Goal: Information Seeking & Learning: Learn about a topic

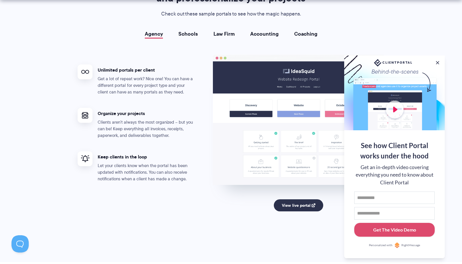
scroll to position [1064, 0]
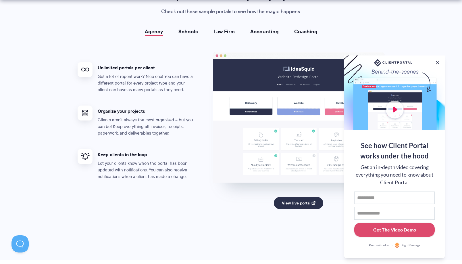
click at [268, 31] on link "Accounting" at bounding box center [264, 32] width 28 height 6
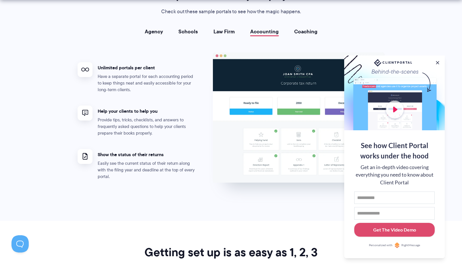
click at [307, 32] on link "Coaching" at bounding box center [305, 32] width 23 height 6
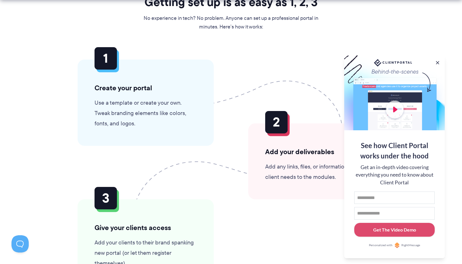
scroll to position [1323, 0]
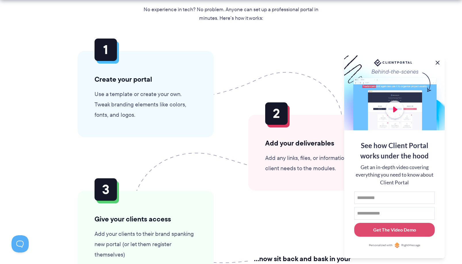
click at [439, 60] on button at bounding box center [438, 62] width 7 height 7
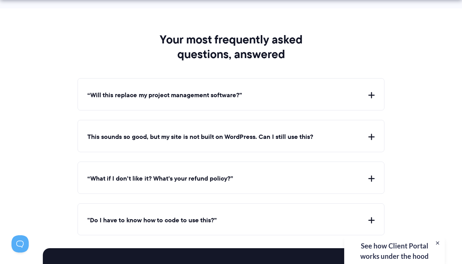
scroll to position [2042, 0]
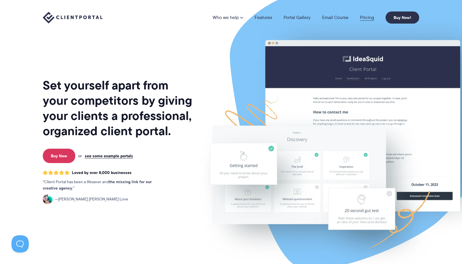
click at [367, 17] on link "Pricing" at bounding box center [367, 17] width 14 height 5
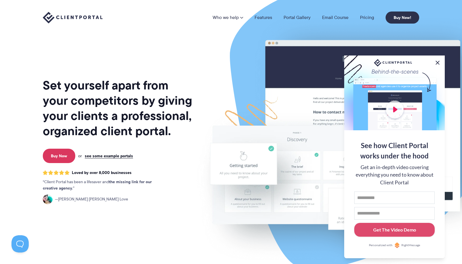
click at [437, 60] on button at bounding box center [438, 62] width 7 height 7
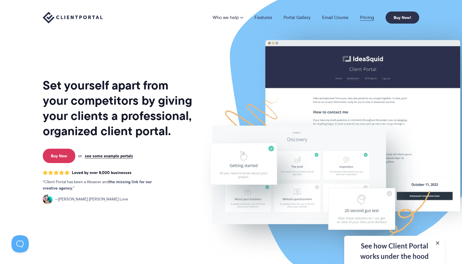
click at [368, 16] on link "Pricing" at bounding box center [367, 17] width 14 height 5
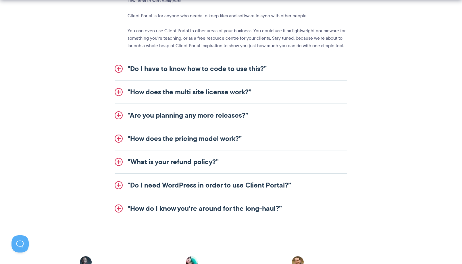
scroll to position [719, 0]
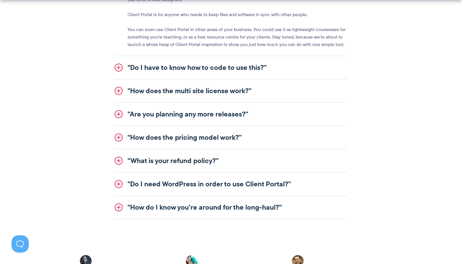
click at [134, 133] on link ""How does the pricing model work?”" at bounding box center [231, 137] width 233 height 23
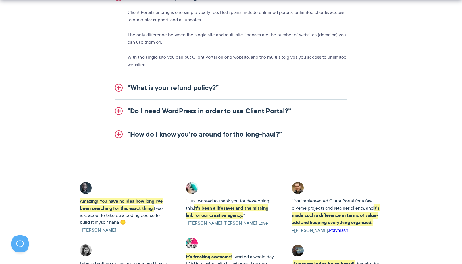
scroll to position [805, 0]
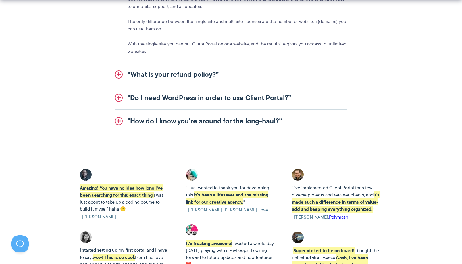
click at [187, 99] on link ""Do I need WordPress in order to use Client Portal?”" at bounding box center [231, 97] width 233 height 23
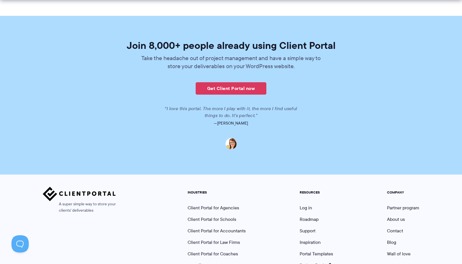
scroll to position [1363, 0]
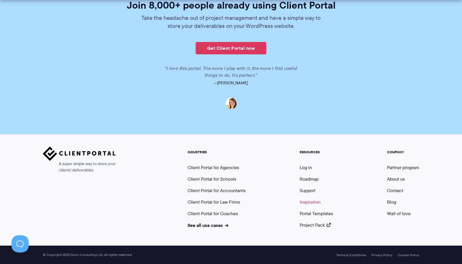
click at [307, 203] on link "Inspiration" at bounding box center [310, 202] width 21 height 7
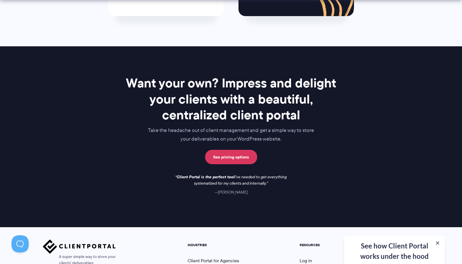
scroll to position [776, 0]
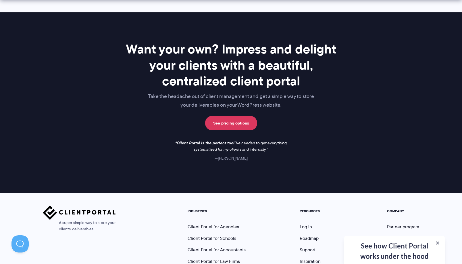
click at [404, 247] on div "See how Client Portal works under the hood Get an in-depth video covering every…" at bounding box center [395, 250] width 101 height 28
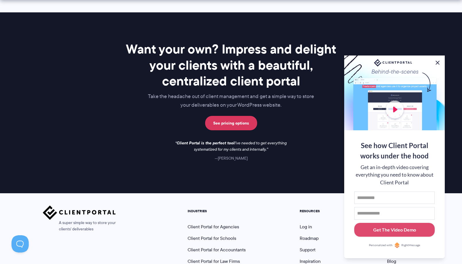
click at [438, 61] on button at bounding box center [438, 62] width 7 height 7
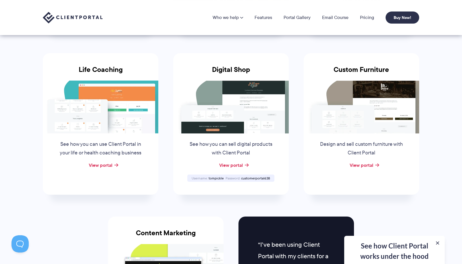
scroll to position [403, 0]
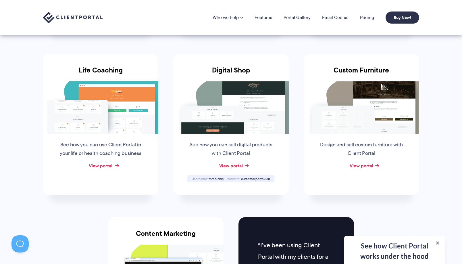
click at [100, 168] on link "View portal" at bounding box center [101, 165] width 24 height 7
click at [105, 167] on link "View portal" at bounding box center [101, 165] width 24 height 7
click at [366, 16] on link "Pricing" at bounding box center [367, 17] width 14 height 5
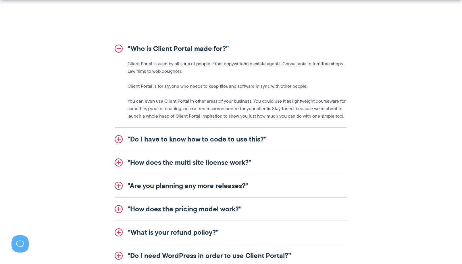
scroll to position [661, 0]
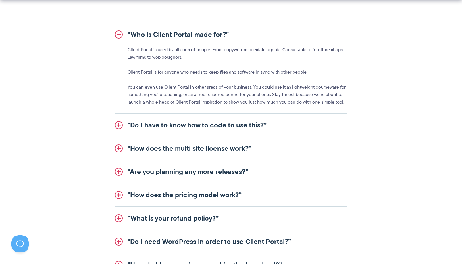
drag, startPoint x: 221, startPoint y: 126, endPoint x: 244, endPoint y: 121, distance: 24.3
click at [221, 126] on link ""Do I have to know how to code to use this?”" at bounding box center [231, 125] width 233 height 23
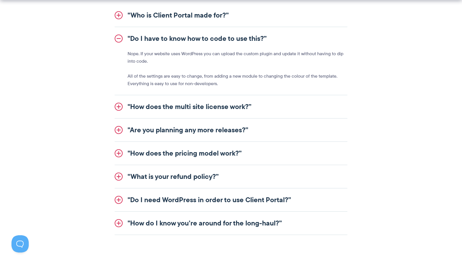
scroll to position [690, 0]
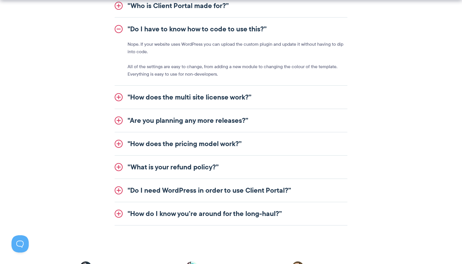
click at [208, 121] on link ""Are you planning any more releases?”" at bounding box center [231, 120] width 233 height 23
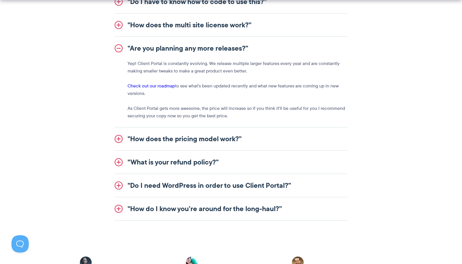
scroll to position [719, 0]
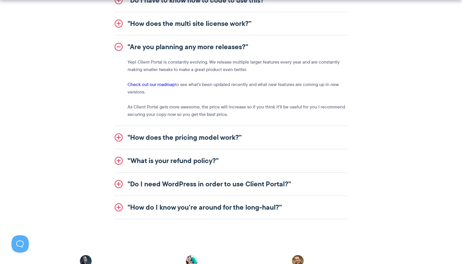
click at [213, 135] on link ""How does the pricing model work?”" at bounding box center [231, 137] width 233 height 23
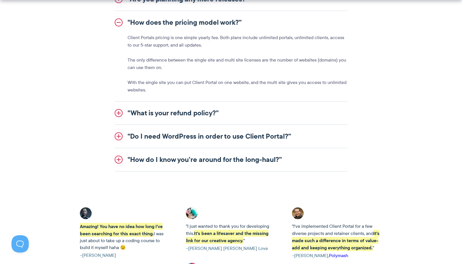
scroll to position [776, 0]
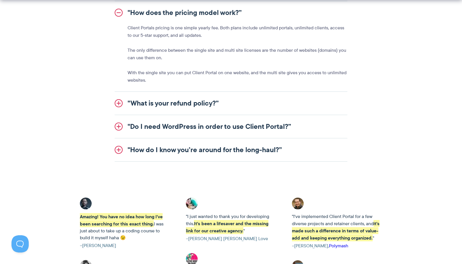
click at [194, 149] on link ""How do I know you’re around for the long-haul?”" at bounding box center [231, 149] width 233 height 23
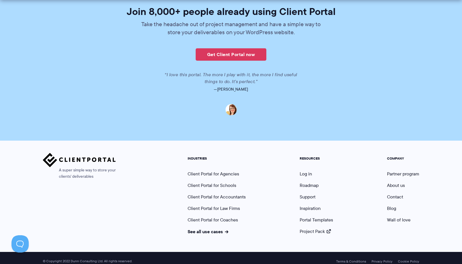
scroll to position [1401, 0]
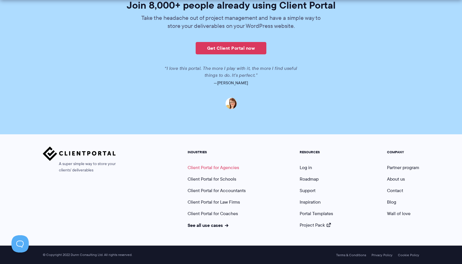
click at [215, 167] on link "Client Portal for Agencies" at bounding box center [213, 167] width 51 height 7
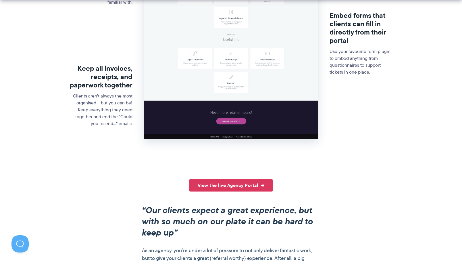
scroll to position [288, 0]
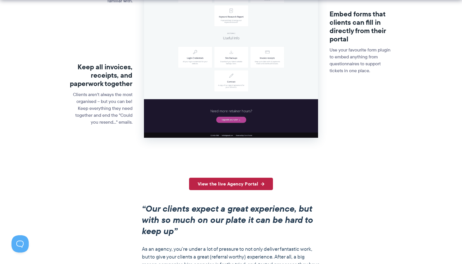
click at [240, 181] on link "View the live Agency Portal" at bounding box center [231, 184] width 84 height 12
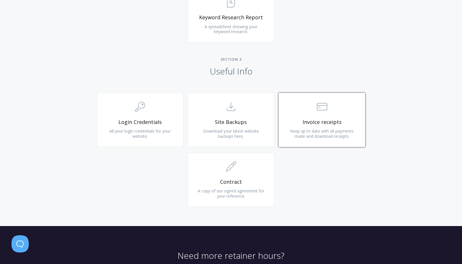
scroll to position [431, 0]
